Goal: Task Accomplishment & Management: Manage account settings

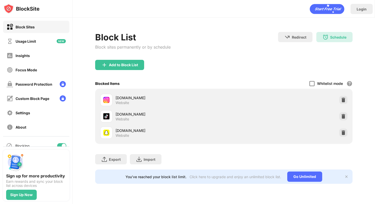
click at [312, 82] on div at bounding box center [312, 83] width 5 height 5
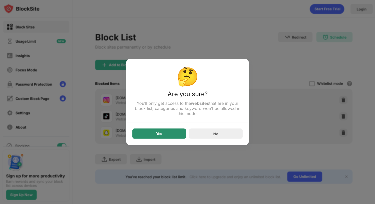
click at [145, 134] on div "Yes" at bounding box center [159, 133] width 54 height 10
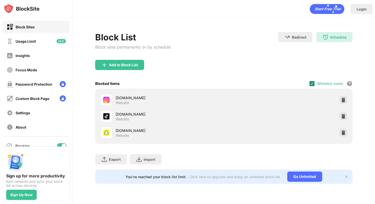
click at [313, 86] on div at bounding box center [312, 83] width 5 height 5
click at [313, 84] on div at bounding box center [312, 83] width 5 height 5
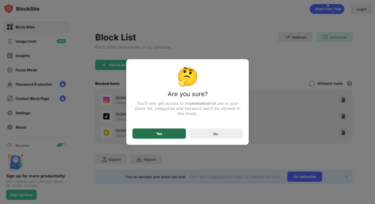
click at [177, 135] on div "Yes" at bounding box center [159, 133] width 54 height 10
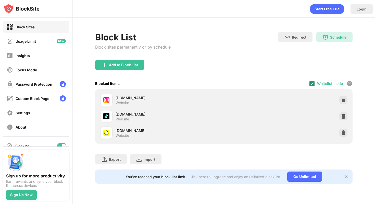
click at [312, 84] on img at bounding box center [312, 83] width 4 height 4
click at [314, 77] on div "Add to Block List" at bounding box center [224, 69] width 258 height 18
click at [314, 81] on div at bounding box center [312, 83] width 5 height 5
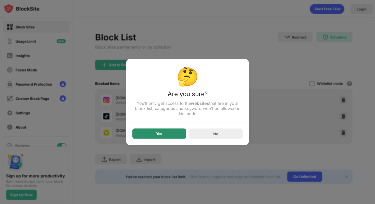
click at [181, 132] on div "Yes" at bounding box center [159, 133] width 54 height 10
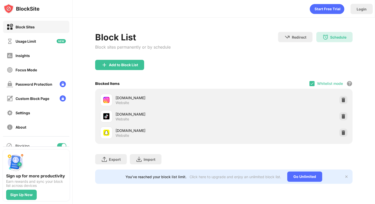
click at [310, 83] on div "Blocked Items Whitelist mode Block all websites except for those in your whitel…" at bounding box center [224, 83] width 258 height 10
click at [312, 83] on img at bounding box center [312, 83] width 4 height 4
click at [310, 91] on div "instagram.com Website tiktok.com Website snapchat.com Website" at bounding box center [224, 116] width 258 height 55
click at [312, 86] on div "Whitelist mode Block all websites except for those in your whitelist. Whitelist…" at bounding box center [331, 83] width 43 height 10
click at [313, 79] on div "Whitelist mode Block all websites except for those in your whitelist. Whitelist…" at bounding box center [331, 83] width 43 height 10
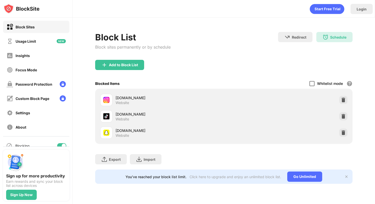
click at [313, 81] on div at bounding box center [312, 83] width 5 height 5
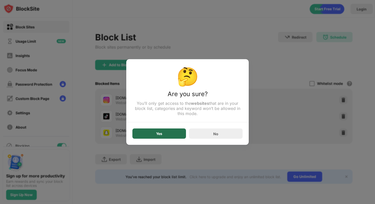
click at [169, 133] on div "Yes" at bounding box center [159, 133] width 54 height 10
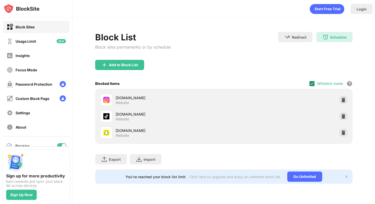
click at [312, 82] on img at bounding box center [312, 83] width 4 height 4
click at [312, 82] on div at bounding box center [312, 83] width 5 height 5
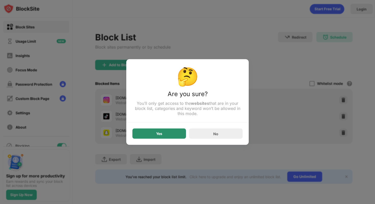
click at [175, 136] on div "Yes" at bounding box center [159, 133] width 54 height 10
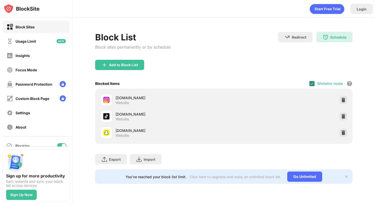
click at [312, 84] on img at bounding box center [312, 83] width 4 height 4
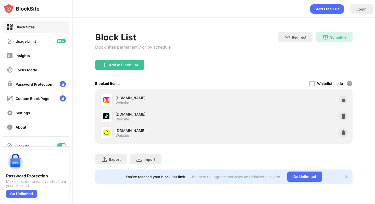
click at [309, 83] on div "Blocked Items Whitelist mode Block all websites except for those in your whitel…" at bounding box center [224, 83] width 258 height 10
click at [313, 83] on div at bounding box center [312, 83] width 5 height 5
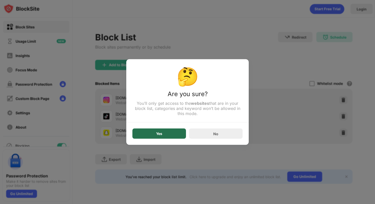
click at [183, 133] on div "Yes" at bounding box center [159, 133] width 54 height 10
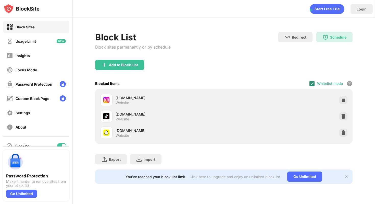
click at [314, 83] on img at bounding box center [312, 83] width 4 height 4
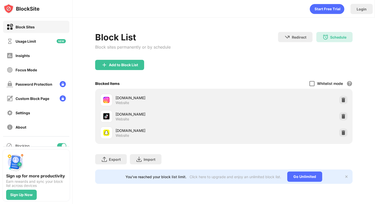
click at [313, 83] on div at bounding box center [312, 83] width 5 height 5
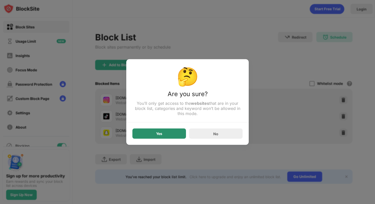
click at [177, 136] on div "Yes" at bounding box center [159, 133] width 54 height 10
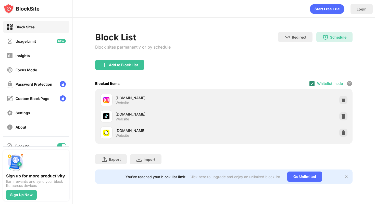
click at [315, 82] on div at bounding box center [312, 83] width 5 height 5
